Goal: Information Seeking & Learning: Learn about a topic

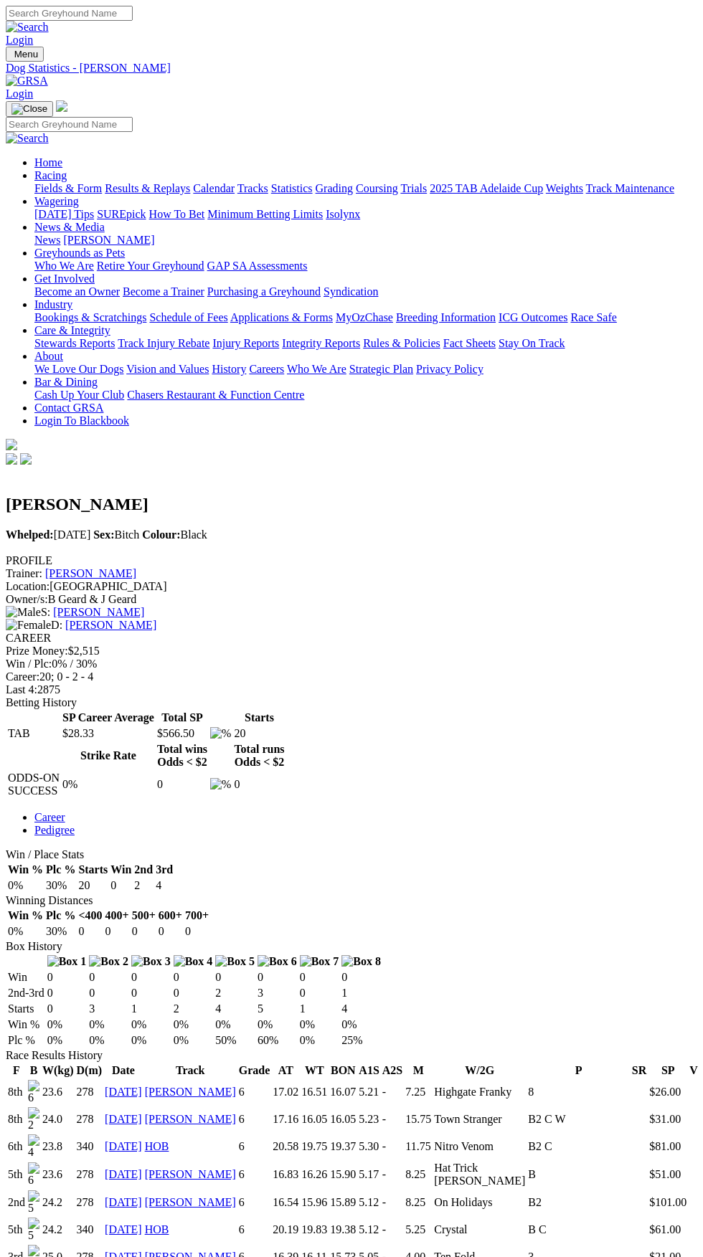
scroll to position [161, 0]
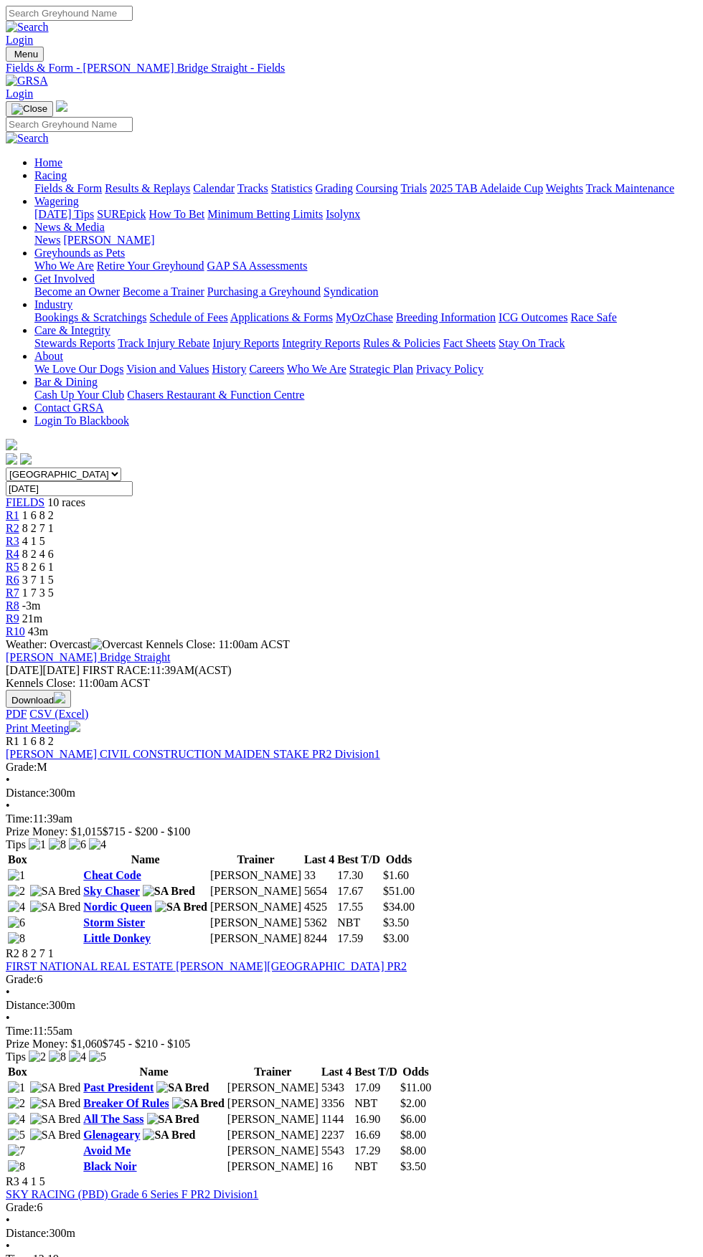
click at [19, 586] on span "R7" at bounding box center [13, 592] width 14 height 12
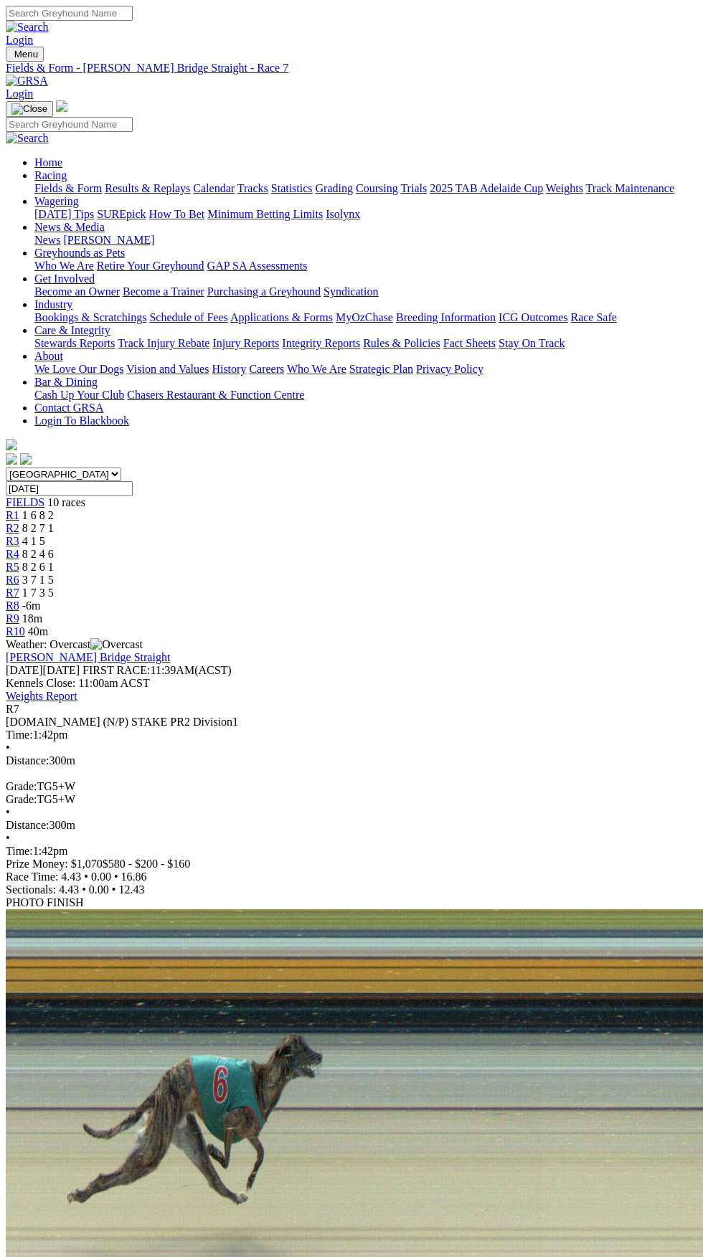
click at [121, 467] on select "South Australia New South Wales Northern Territory Queensland Tasmania Victoria…" at bounding box center [63, 474] width 115 height 14
click at [6, 467] on select "South Australia New South Wales Northern Territory Queensland Tasmania Victoria…" at bounding box center [63, 474] width 115 height 14
click at [121, 467] on select "South Australia New South Wales Northern Territory Queensland Tasmania Victoria…" at bounding box center [63, 474] width 115 height 14
select select "VIC"
click at [6, 467] on select "South Australia New South Wales Northern Territory Queensland Tasmania Victoria…" at bounding box center [63, 474] width 115 height 14
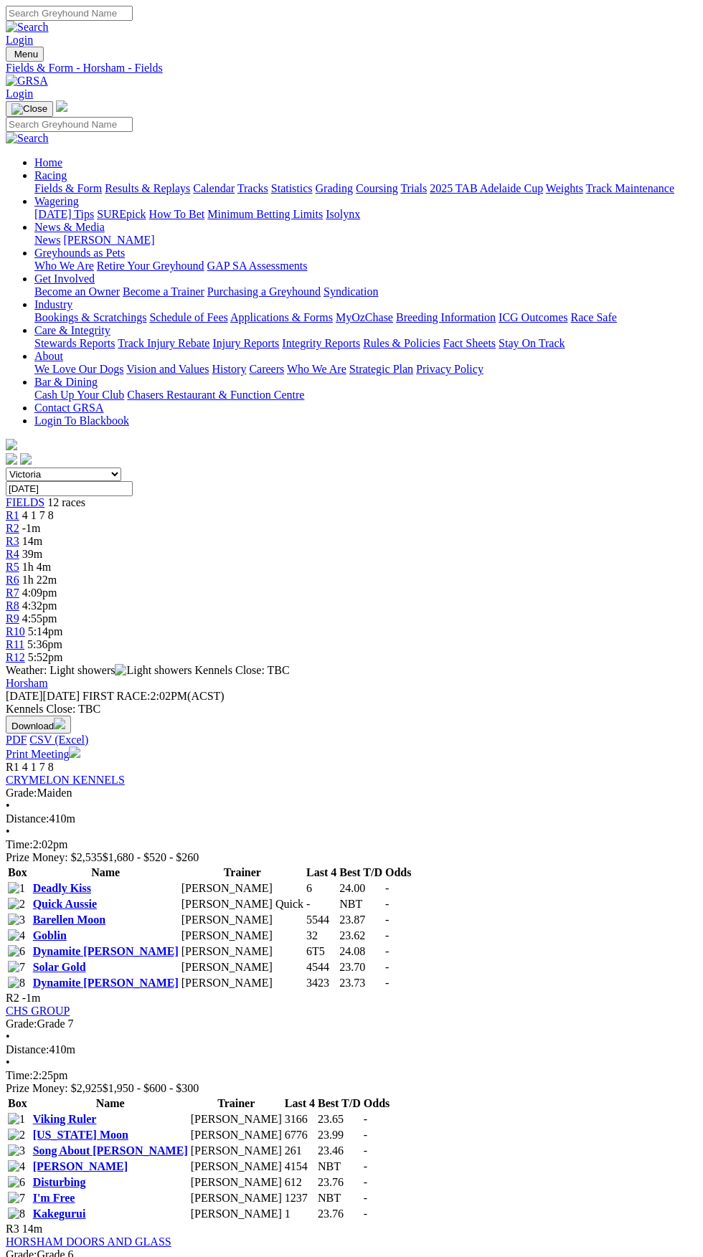
click at [97, 1113] on link "Viking Ruler" at bounding box center [65, 1119] width 64 height 12
click at [121, 467] on select "South Australia New South Wales Northern Territory Queensland Tasmania Victoria…" at bounding box center [63, 474] width 115 height 14
select select "NSW"
click at [6, 467] on select "South Australia New South Wales Northern Territory Queensland Tasmania Victoria…" at bounding box center [63, 474] width 115 height 14
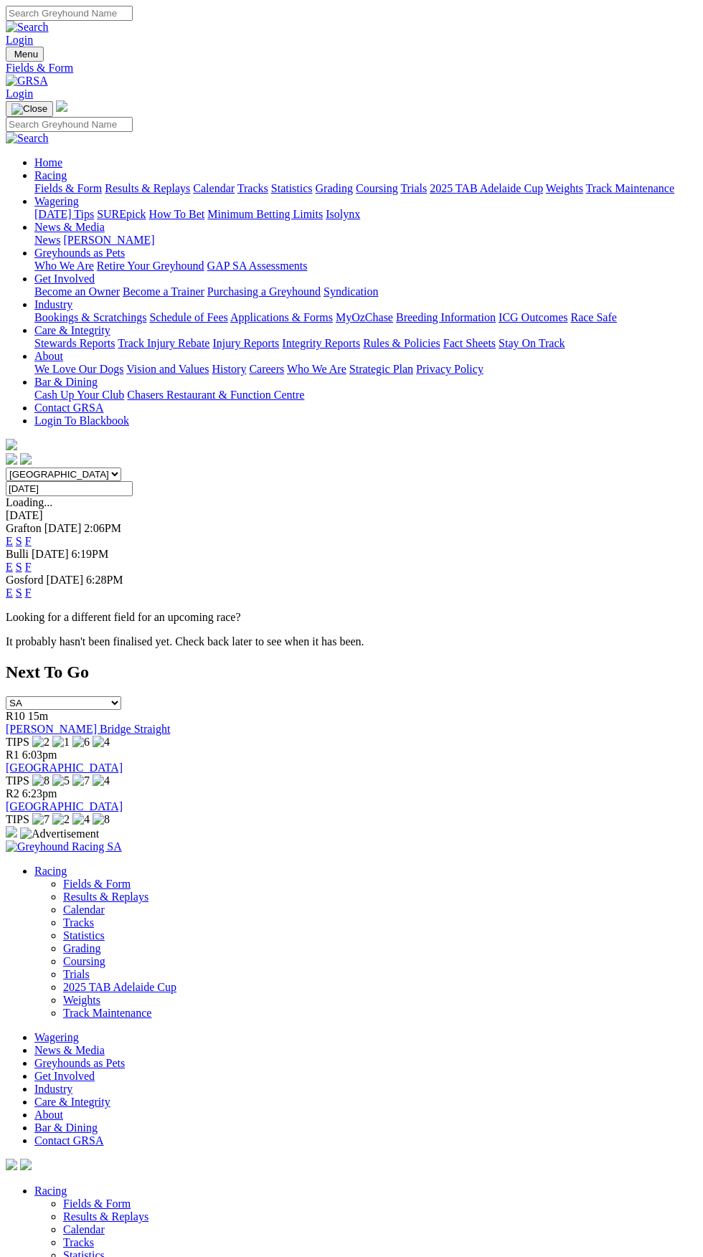
click at [32, 535] on link "F" at bounding box center [28, 541] width 6 height 12
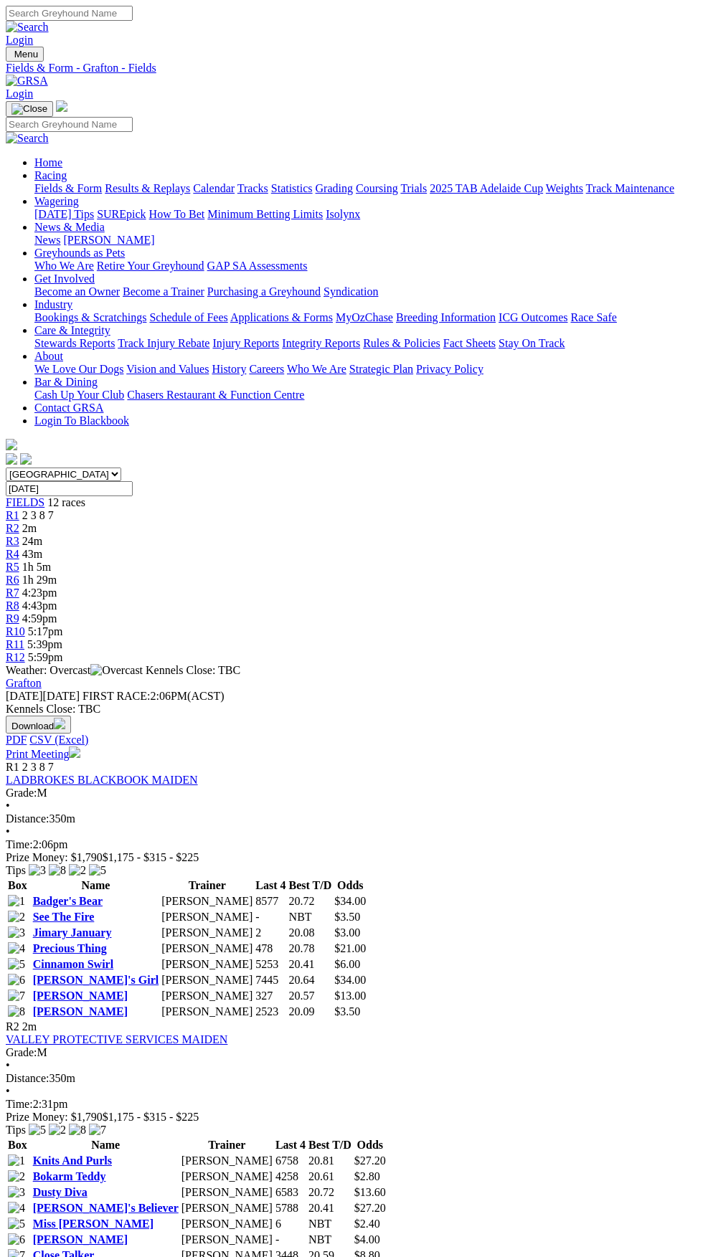
click at [153, 1217] on link "Miss [PERSON_NAME]" at bounding box center [93, 1223] width 120 height 12
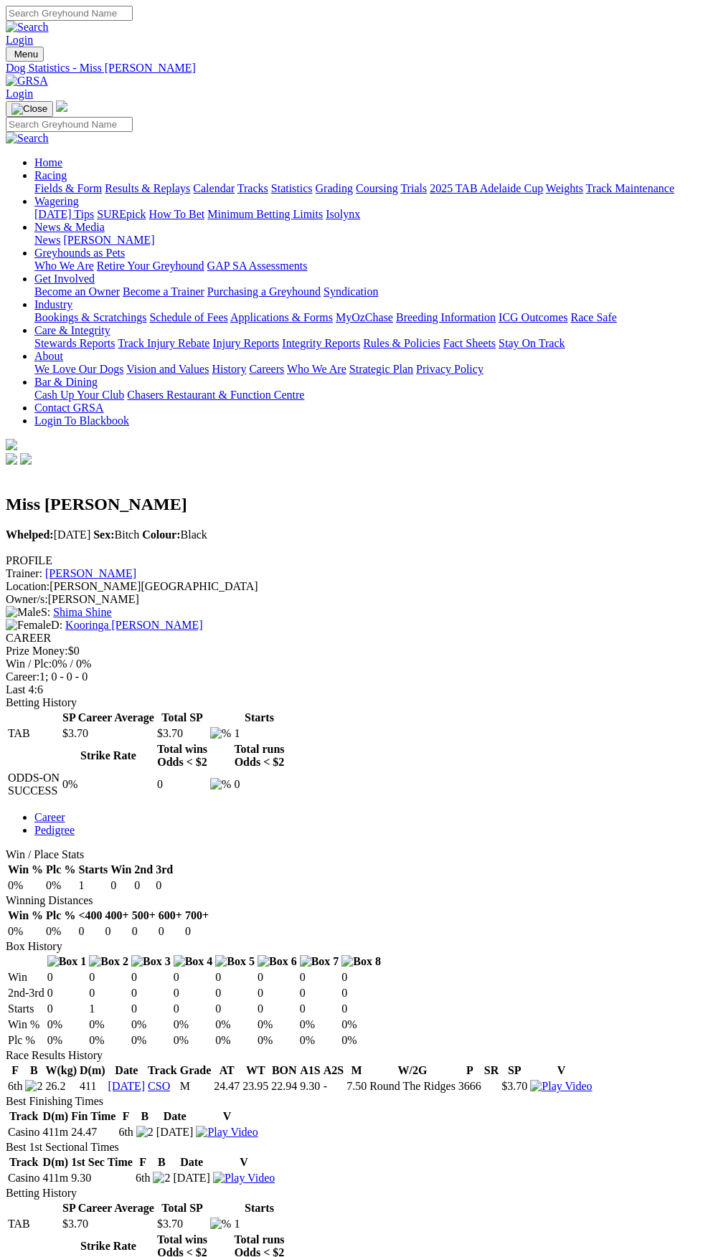
scroll to position [473, 0]
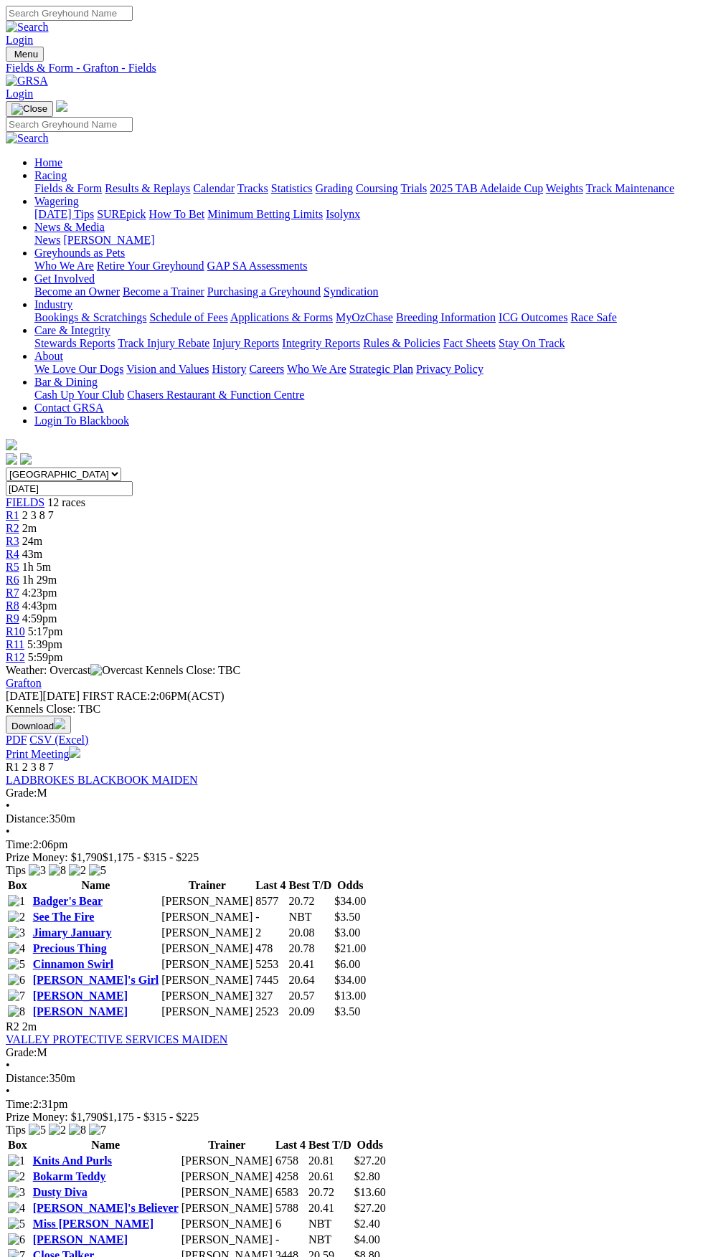
click at [153, 1217] on link "Miss [PERSON_NAME]" at bounding box center [93, 1223] width 120 height 12
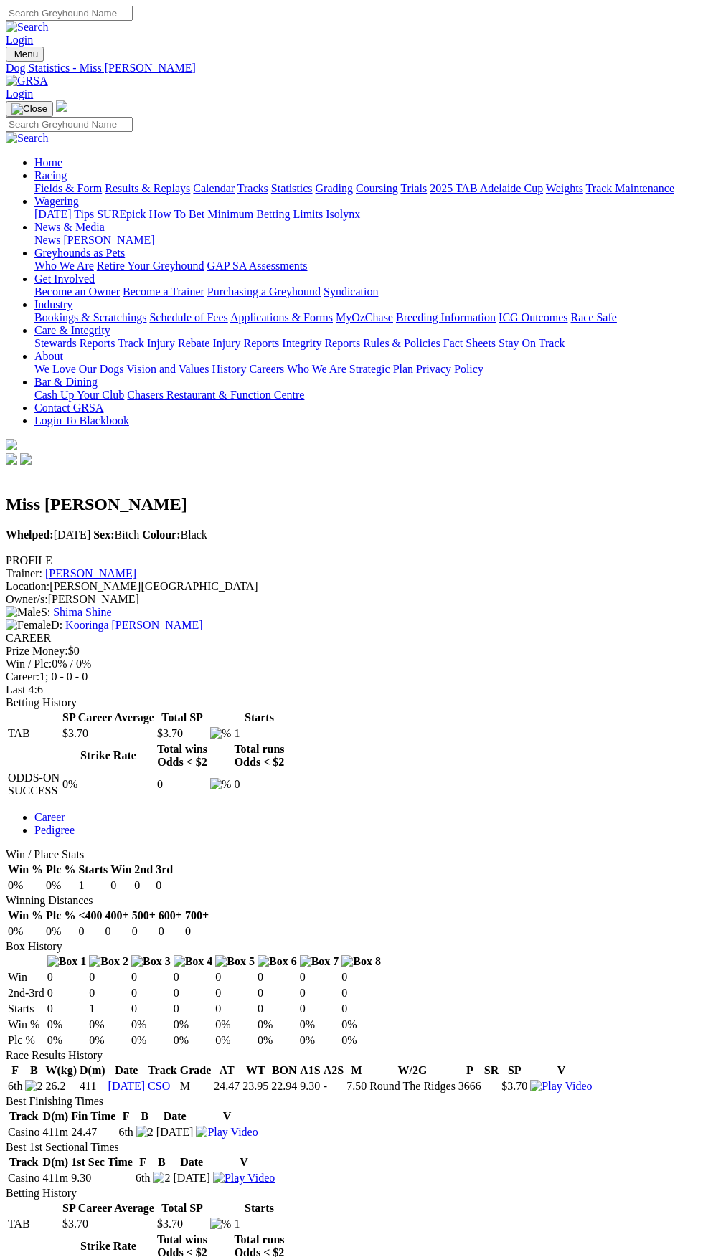
scroll to position [369, 0]
